Goal: Transaction & Acquisition: Purchase product/service

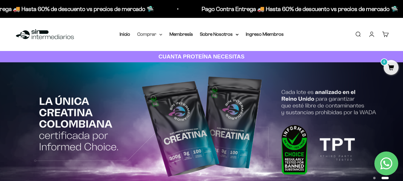
click at [155, 33] on summary "Comprar" at bounding box center [149, 34] width 25 height 8
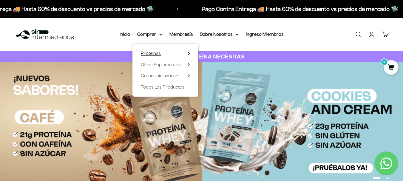
click at [180, 54] on summary "Proteínas" at bounding box center [165, 54] width 49 height 8
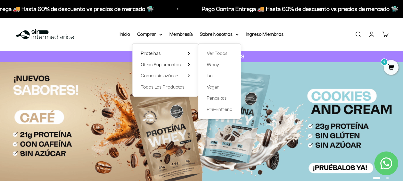
click at [189, 65] on icon at bounding box center [189, 64] width 2 height 3
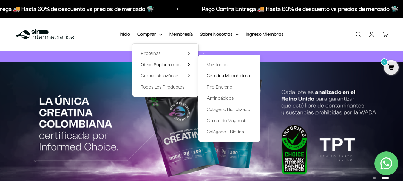
click at [245, 76] on span "Creatina Monohidrato" at bounding box center [229, 75] width 45 height 5
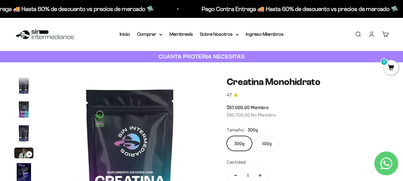
click at [272, 144] on label "100g" at bounding box center [267, 143] width 25 height 15
click at [227, 136] on input "100g" at bounding box center [226, 136] width 0 height 0
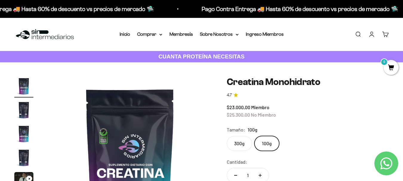
scroll to position [30, 0]
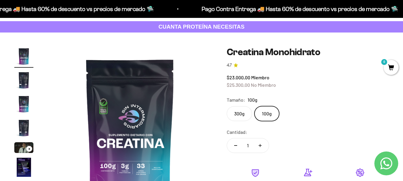
click at [249, 116] on label "300g" at bounding box center [239, 113] width 25 height 15
click at [227, 106] on input "300g" at bounding box center [226, 106] width 0 height 0
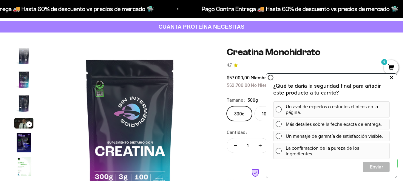
click at [390, 79] on icon at bounding box center [391, 78] width 3 height 8
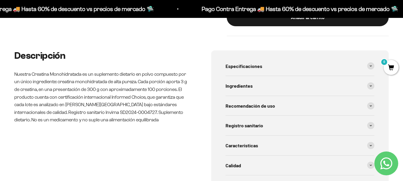
scroll to position [239, 0]
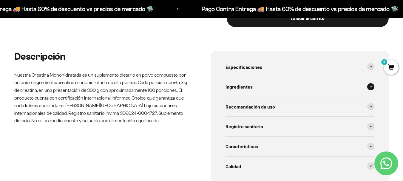
click at [370, 87] on span at bounding box center [370, 86] width 7 height 7
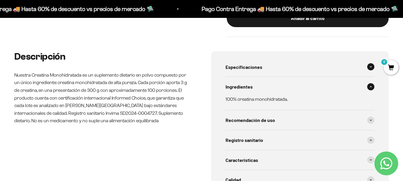
click at [373, 67] on span at bounding box center [370, 66] width 7 height 7
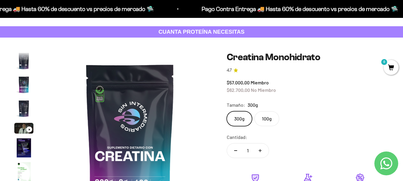
scroll to position [0, 0]
